Goal: Navigation & Orientation: Find specific page/section

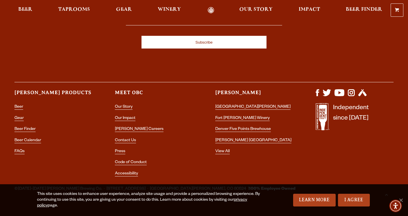
scroll to position [1684, 0]
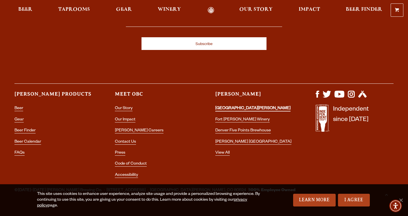
click at [232, 106] on link "[GEOGRAPHIC_DATA][PERSON_NAME]" at bounding box center [252, 108] width 75 height 5
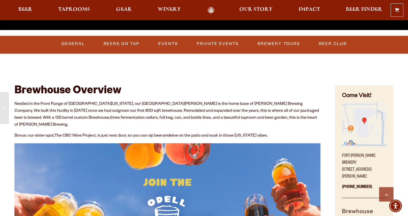
scroll to position [200, 0]
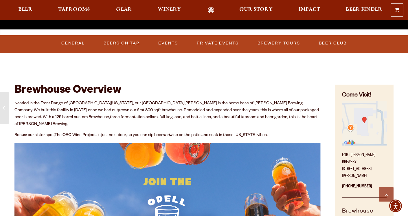
click at [120, 41] on link "Beers on Tap" at bounding box center [121, 43] width 40 height 13
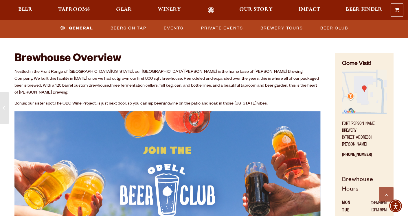
scroll to position [229, 0]
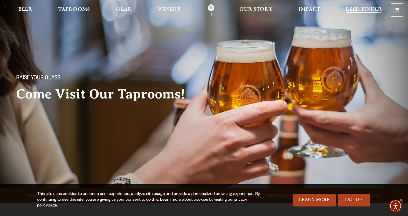
click at [352, 8] on span "Beer Finder" at bounding box center [364, 9] width 36 height 5
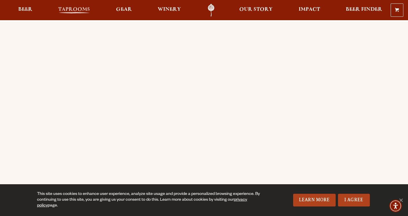
click at [72, 10] on span "Taprooms" at bounding box center [74, 9] width 32 height 5
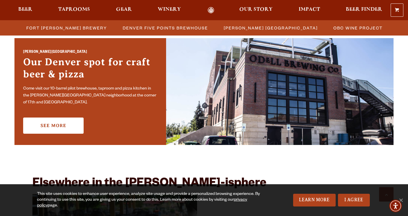
scroll to position [423, 0]
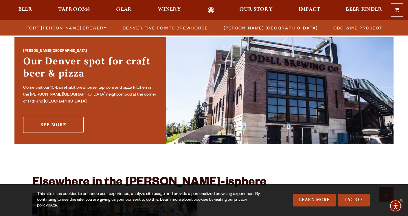
click at [62, 120] on link "See More" at bounding box center [53, 125] width 60 height 16
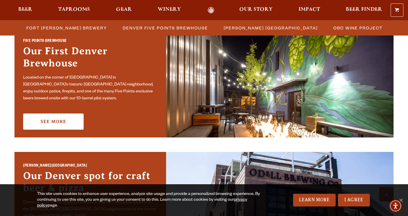
scroll to position [311, 0]
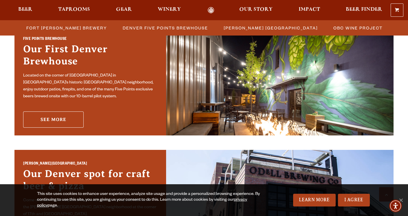
click at [60, 119] on link "See More" at bounding box center [53, 120] width 60 height 16
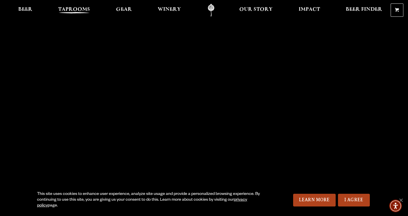
click at [73, 9] on span "Taprooms" at bounding box center [74, 9] width 32 height 5
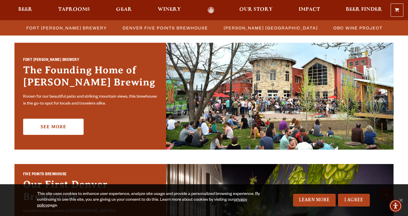
scroll to position [175, 0]
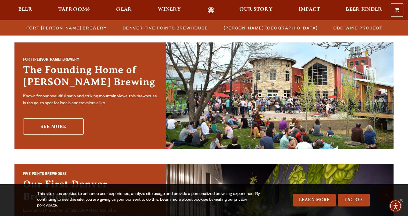
click at [66, 129] on link "See More" at bounding box center [53, 127] width 60 height 16
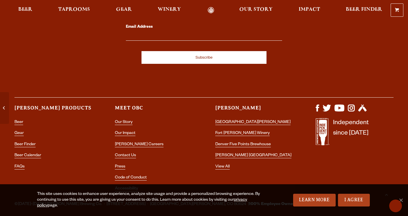
scroll to position [1663, 0]
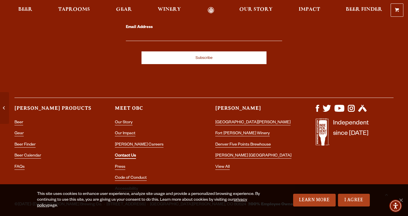
click at [133, 154] on link "Contact Us" at bounding box center [125, 156] width 21 height 5
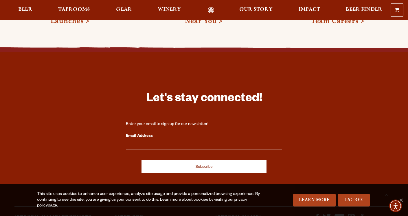
scroll to position [1034, 0]
